Goal: Information Seeking & Learning: Learn about a topic

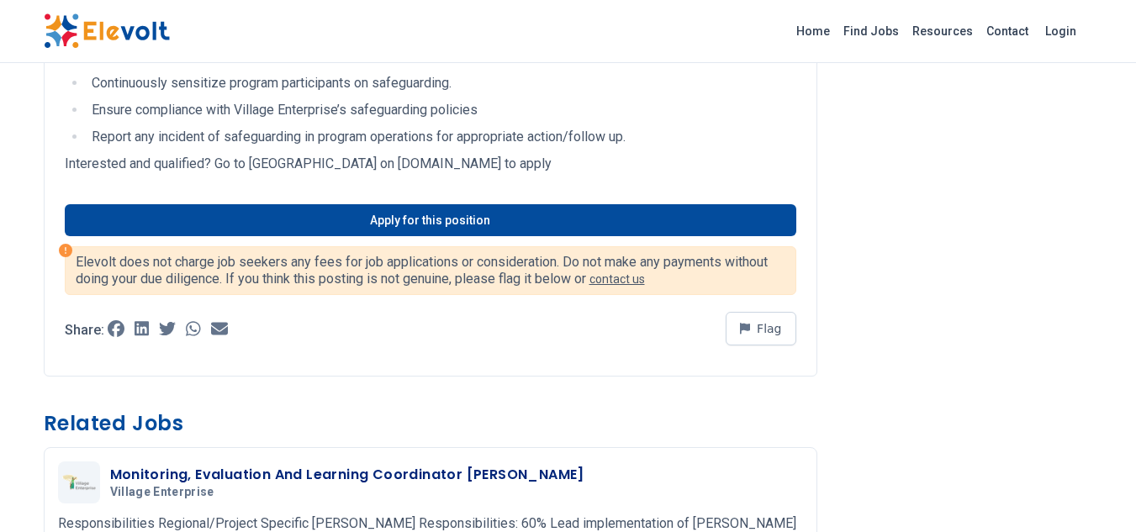
scroll to position [2355, 0]
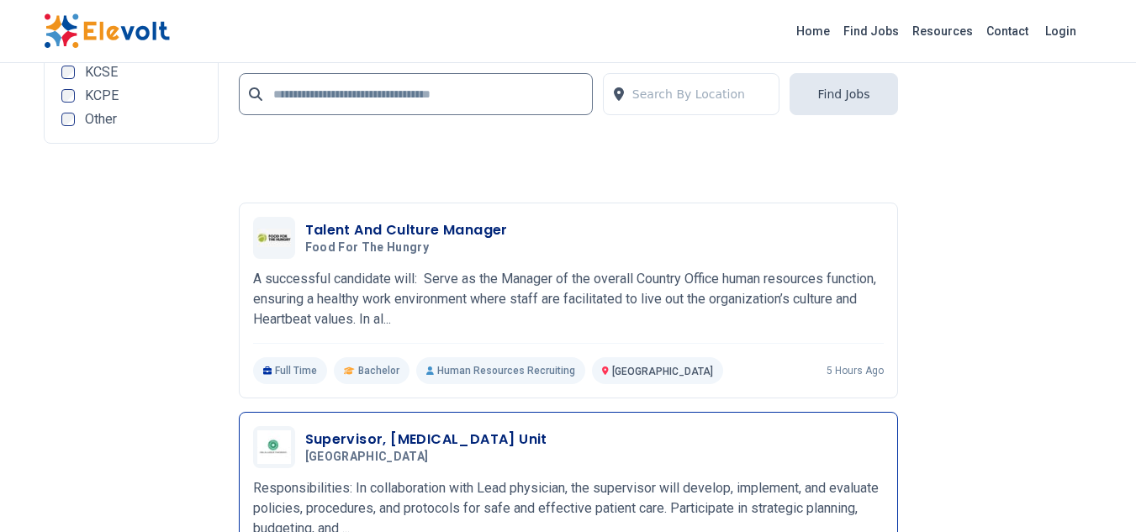
scroll to position [3868, 0]
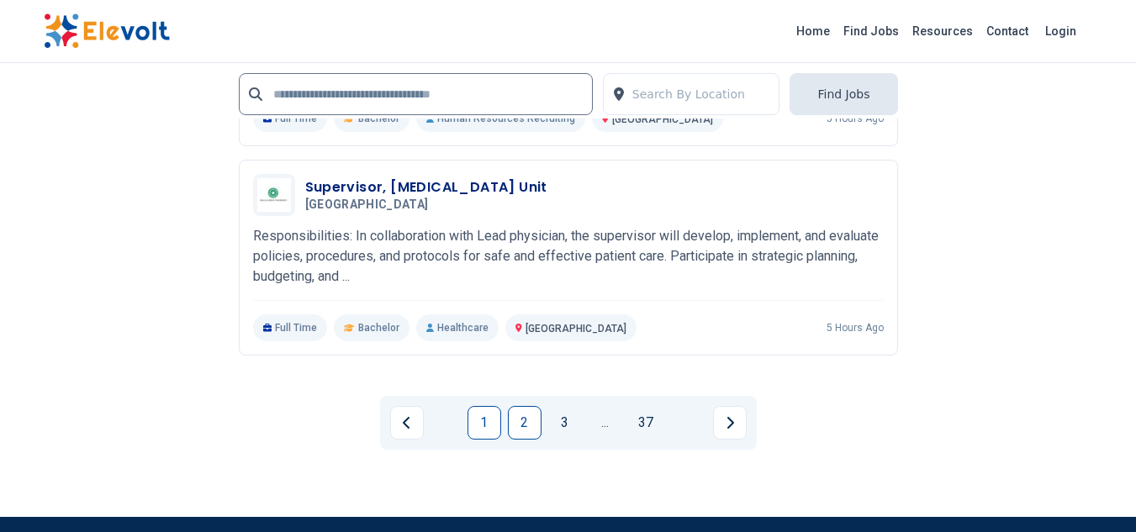
click at [526, 410] on link "2" at bounding box center [525, 423] width 34 height 34
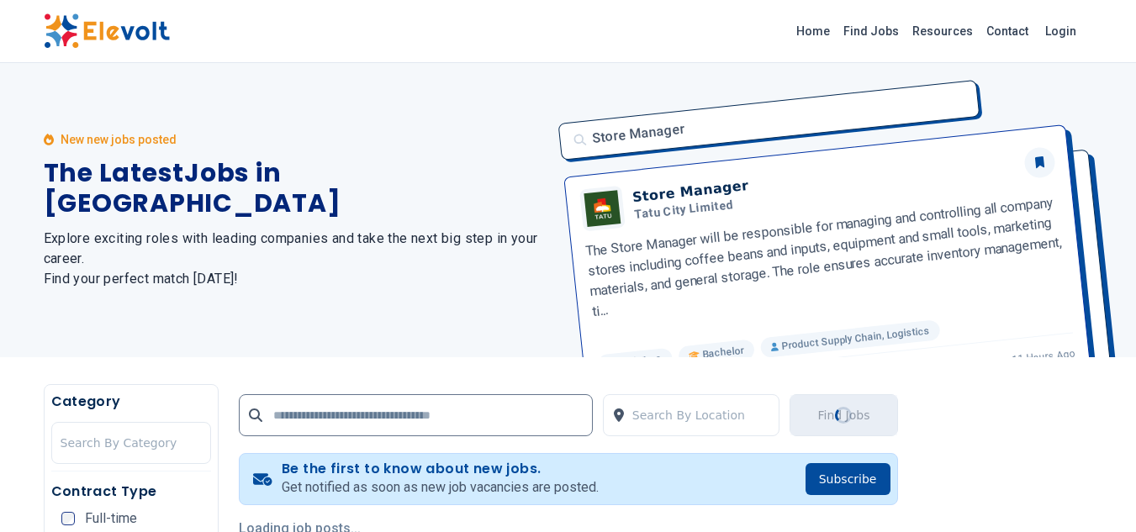
scroll to position [336, 0]
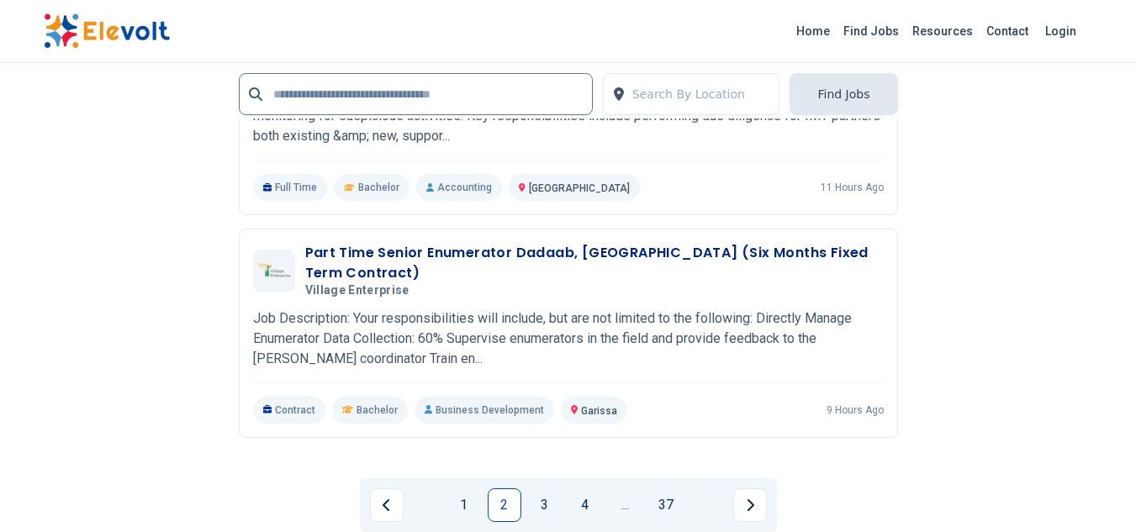
scroll to position [3868, 0]
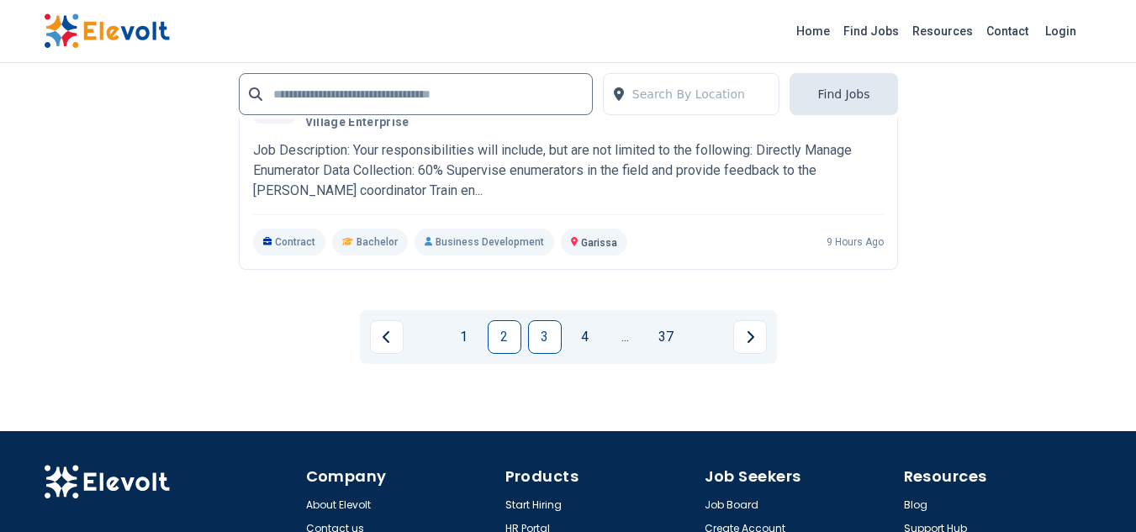
click at [557, 324] on link "3" at bounding box center [545, 337] width 34 height 34
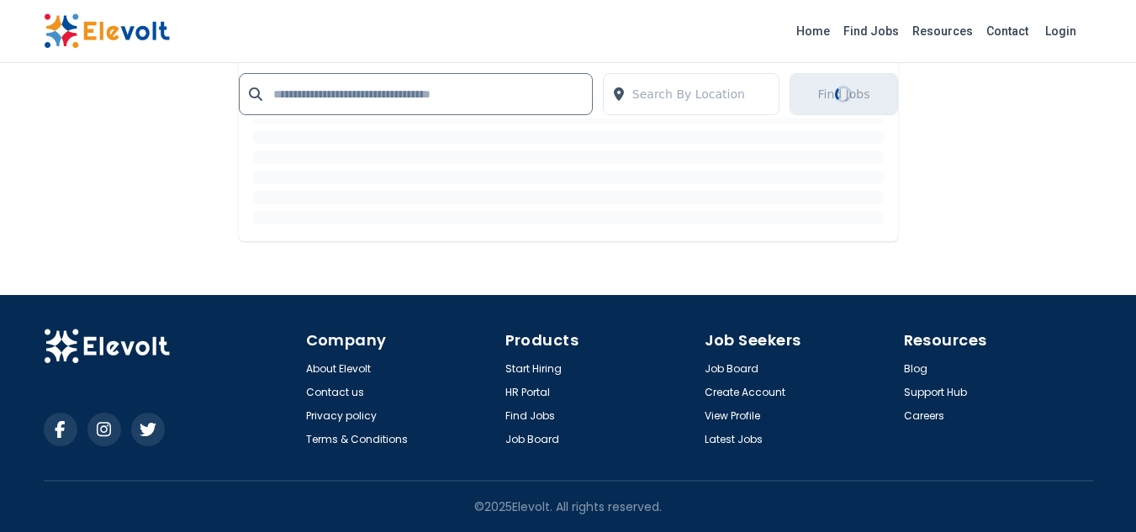
scroll to position [0, 0]
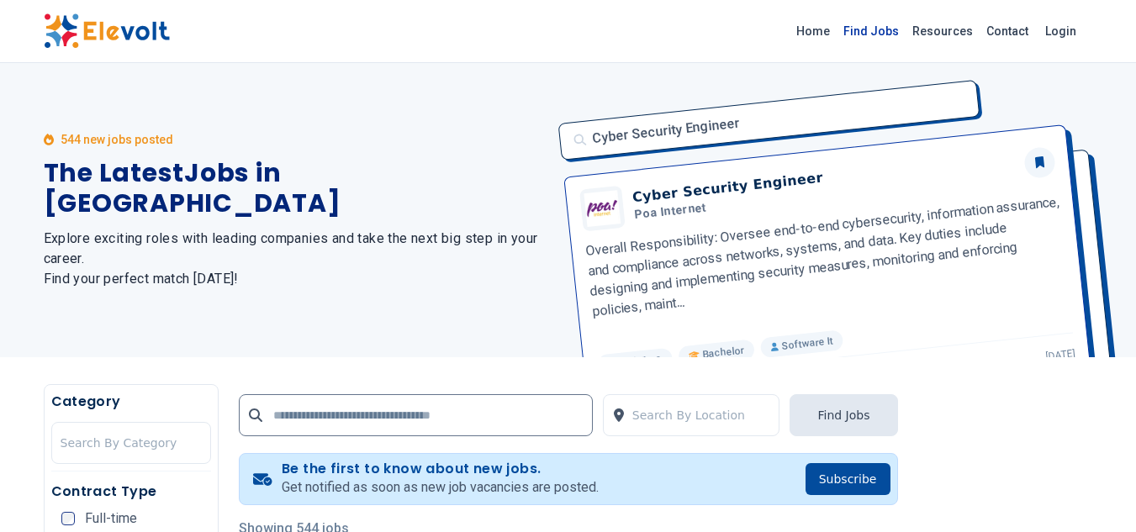
click at [875, 34] on link "Find Jobs" at bounding box center [871, 31] width 69 height 27
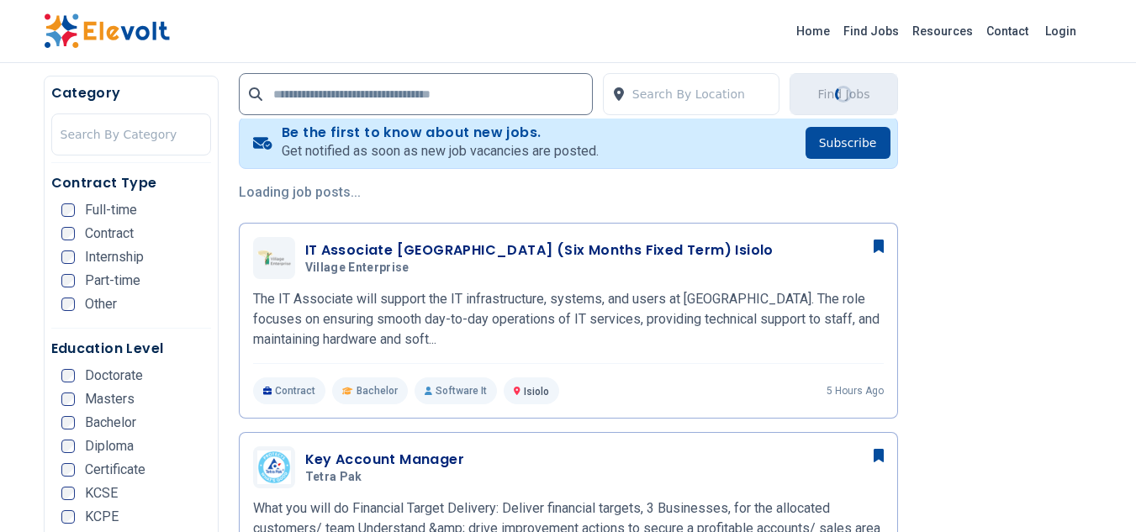
scroll to position [168, 0]
